Goal: Transaction & Acquisition: Book appointment/travel/reservation

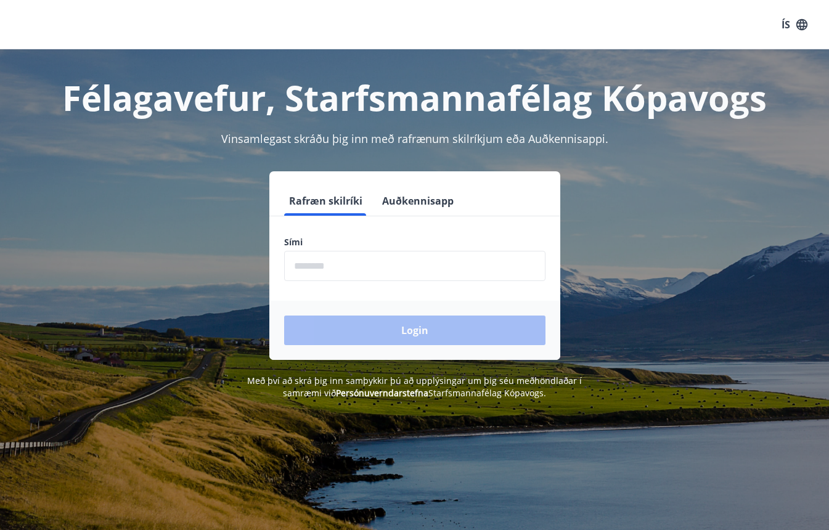
click at [394, 271] on input "phone" at bounding box center [414, 266] width 261 height 30
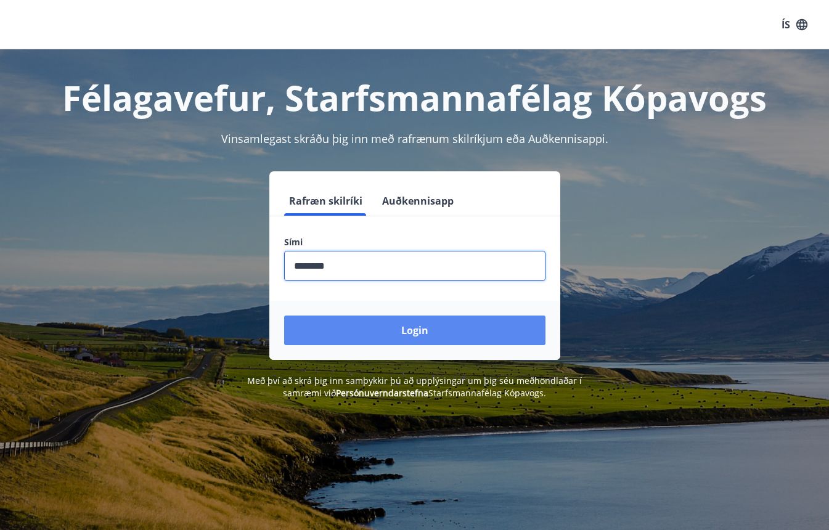
type input "********"
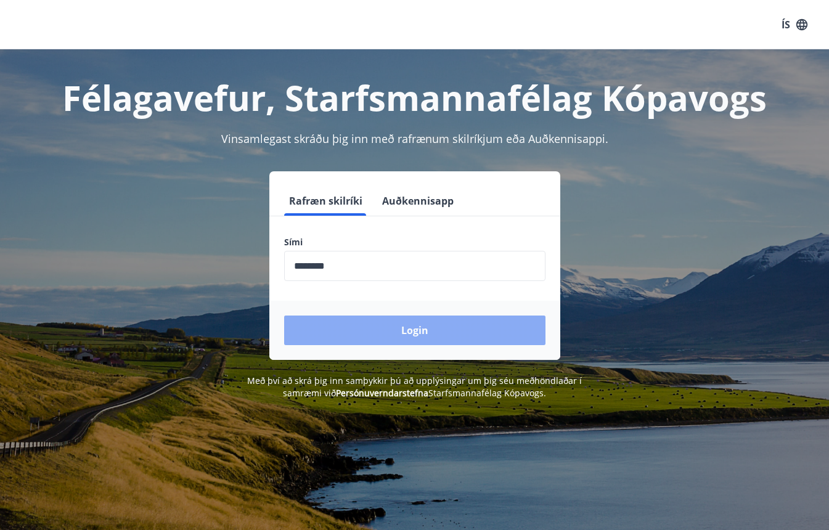
click at [482, 334] on button "Login" at bounding box center [414, 331] width 261 height 30
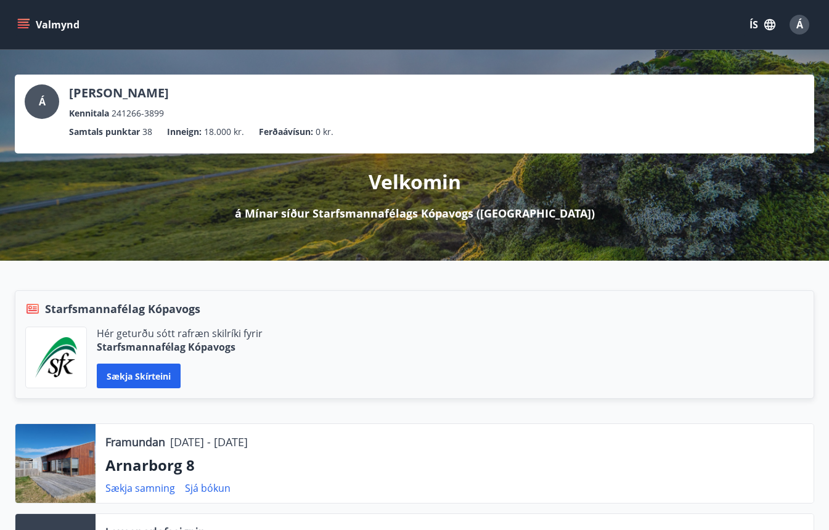
click at [25, 23] on icon "menu" at bounding box center [23, 22] width 11 height 1
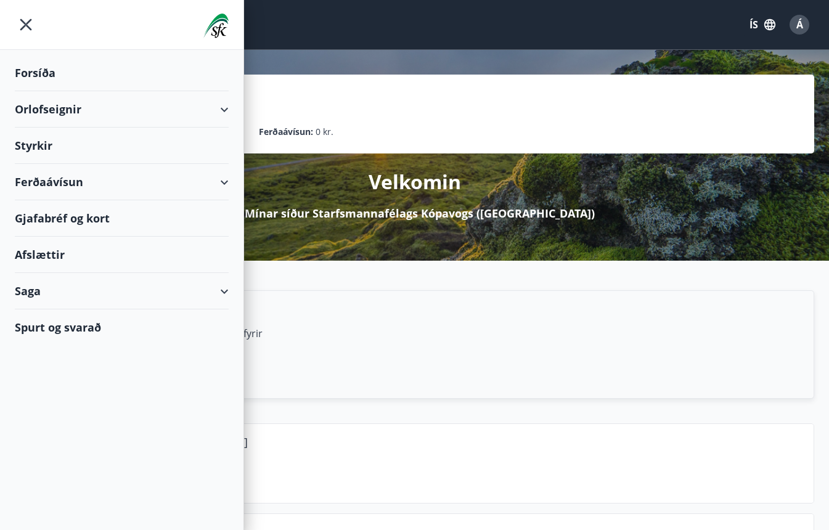
click at [216, 110] on div "Orlofseignir" at bounding box center [122, 109] width 214 height 36
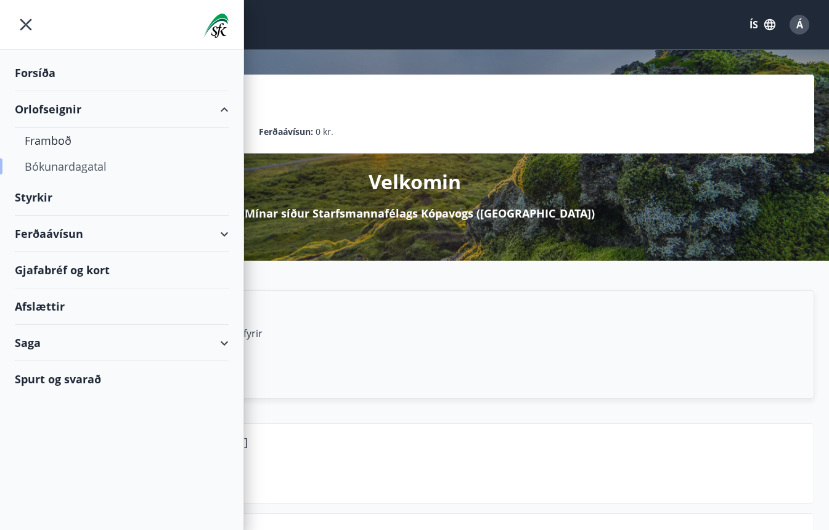
click at [70, 166] on div "Bókunardagatal" at bounding box center [122, 166] width 194 height 26
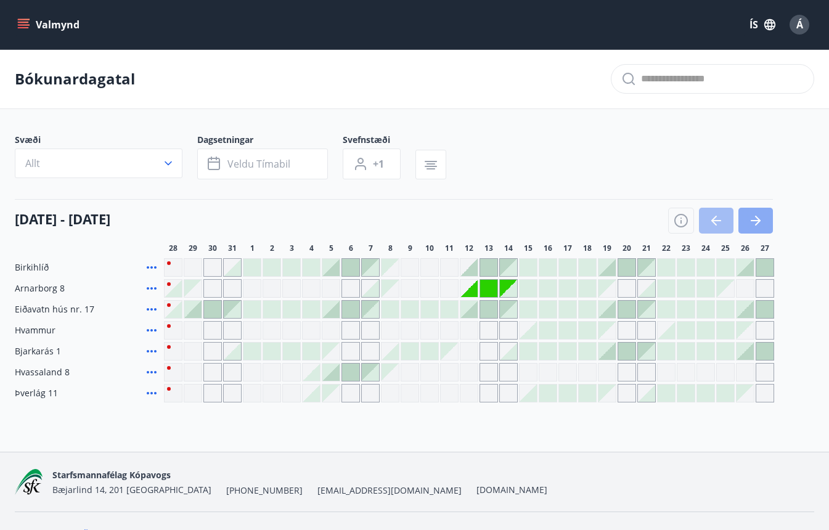
click at [753, 215] on icon "button" at bounding box center [755, 220] width 15 height 15
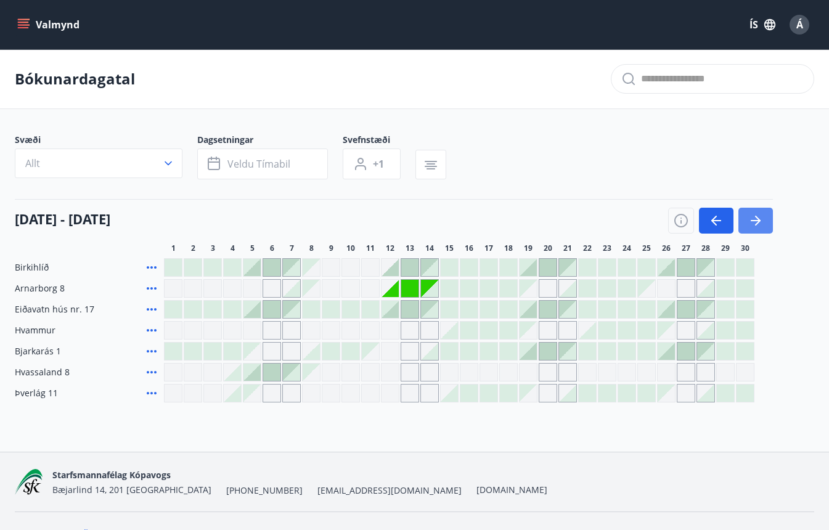
click at [753, 215] on icon "button" at bounding box center [755, 220] width 15 height 15
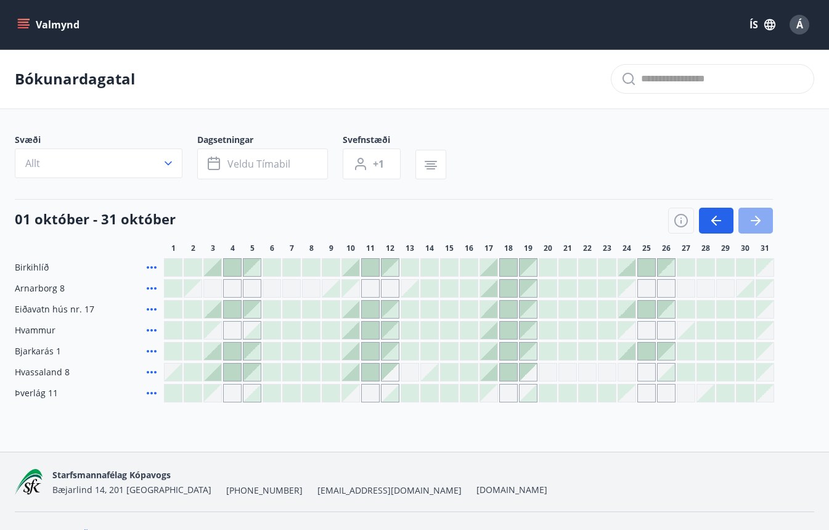
click at [753, 215] on icon "button" at bounding box center [755, 220] width 15 height 15
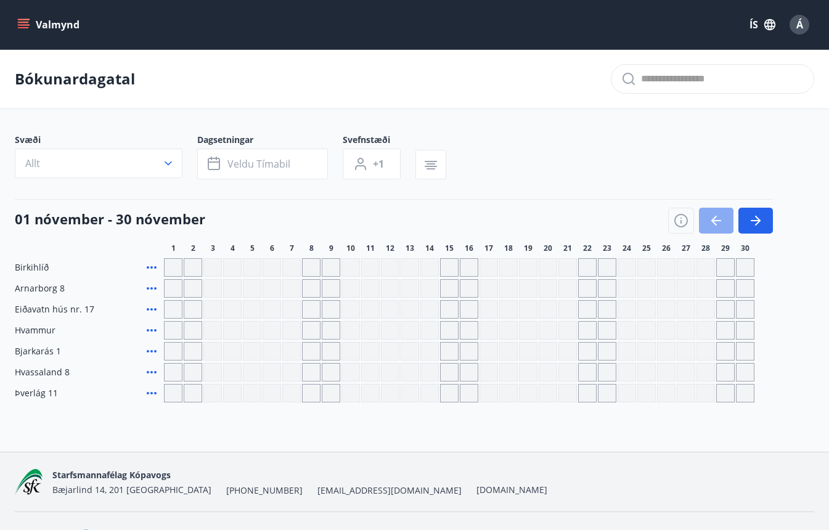
click at [709, 215] on icon "button" at bounding box center [716, 220] width 15 height 15
